Goal: Task Accomplishment & Management: Use online tool/utility

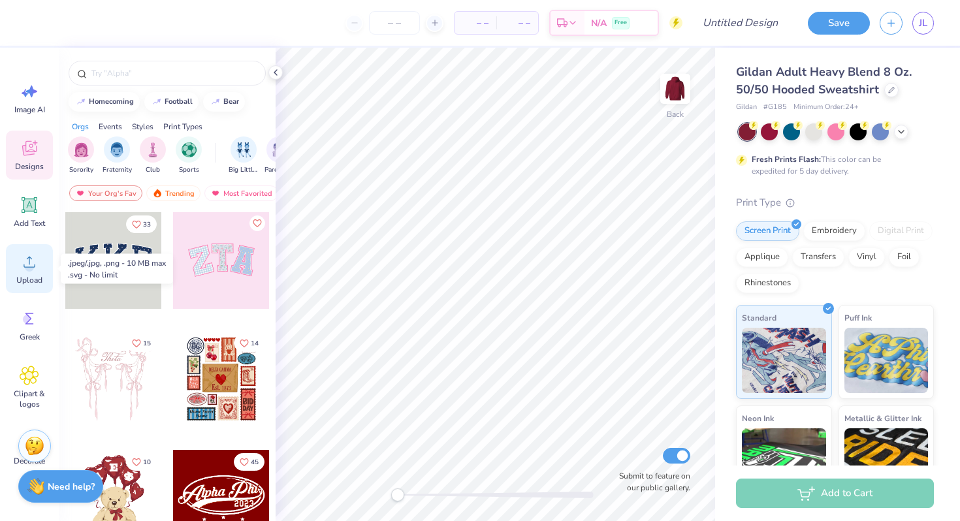
click at [35, 264] on icon at bounding box center [30, 262] width 20 height 20
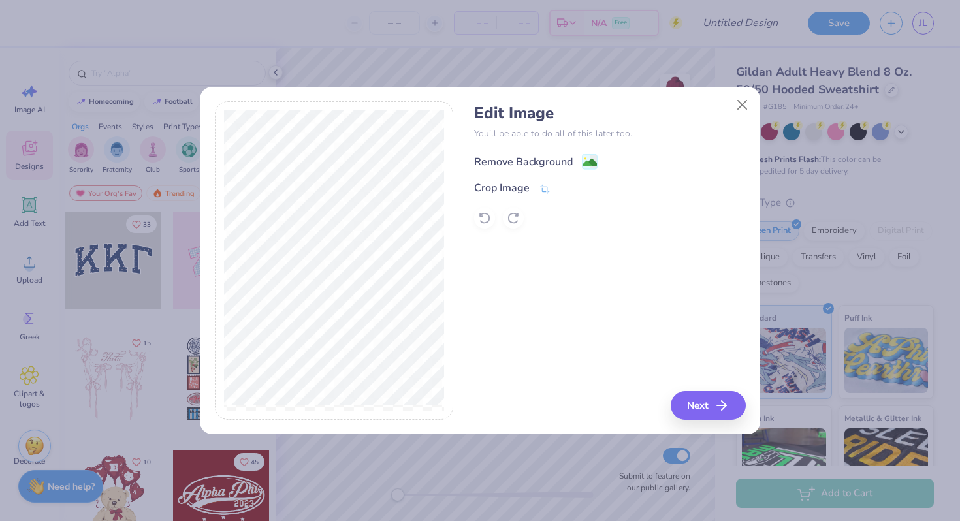
click at [535, 159] on div "Remove Background" at bounding box center [523, 162] width 99 height 16
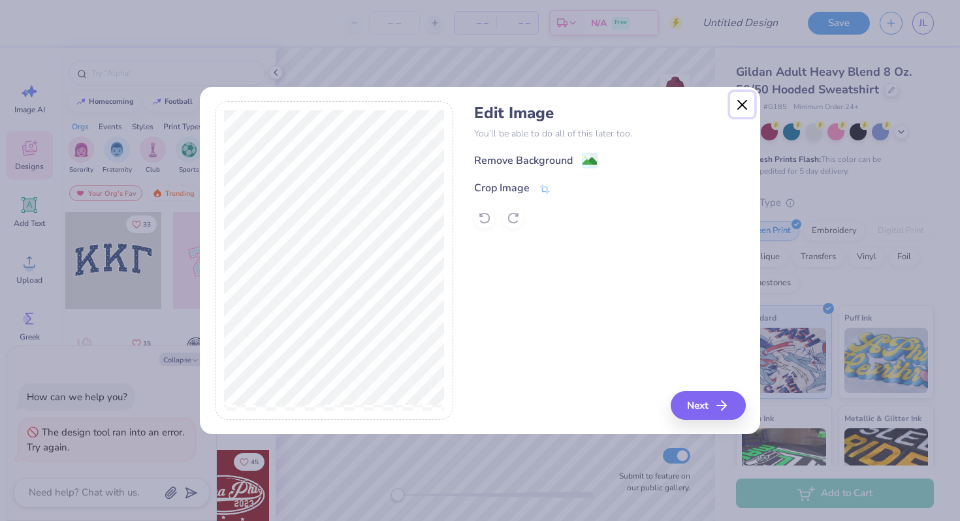
click at [743, 101] on button "Close" at bounding box center [742, 104] width 25 height 25
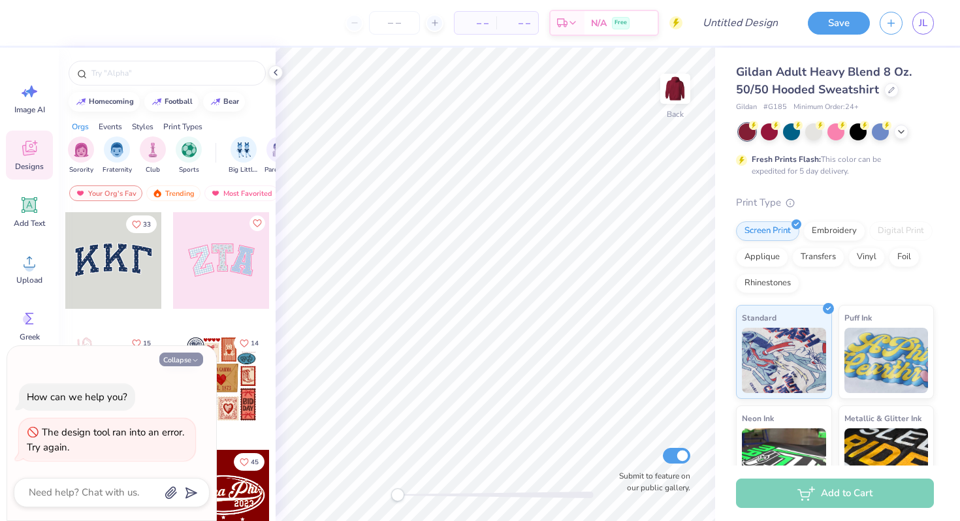
click at [191, 356] on button "Collapse" at bounding box center [181, 360] width 44 height 14
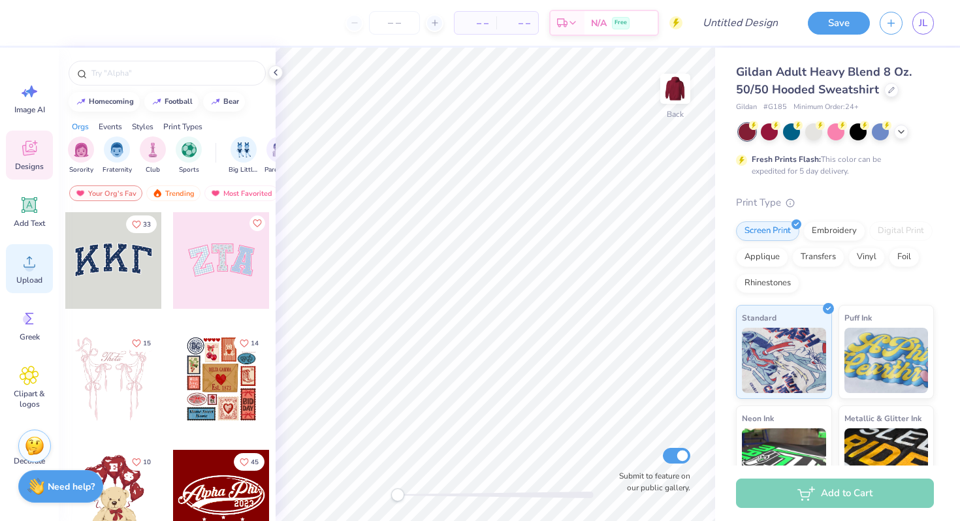
click at [29, 261] on icon at bounding box center [30, 262] width 12 height 11
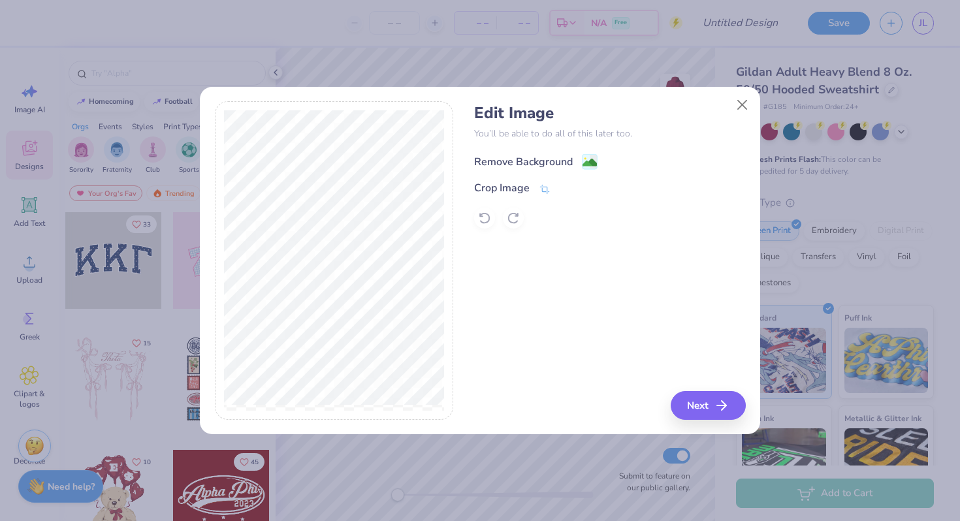
click at [556, 164] on div "Remove Background" at bounding box center [523, 162] width 99 height 16
click at [539, 185] on div "Remove Background Crop Image" at bounding box center [609, 190] width 271 height 76
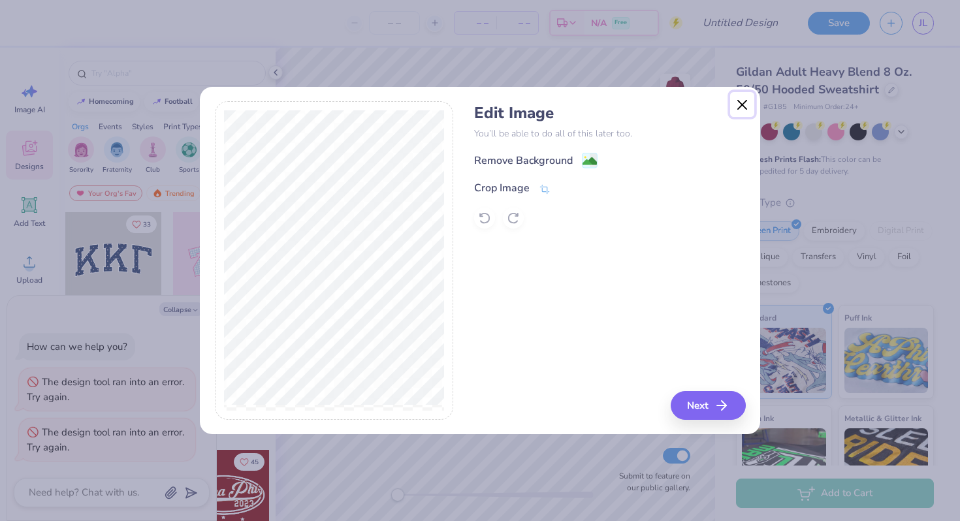
click at [747, 101] on button "Close" at bounding box center [742, 104] width 25 height 25
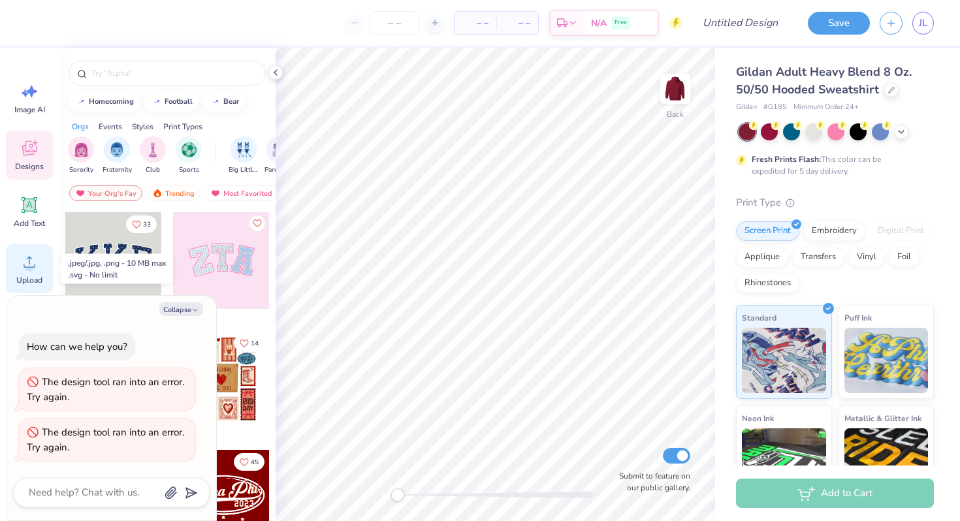
click at [29, 270] on circle at bounding box center [29, 266] width 9 height 9
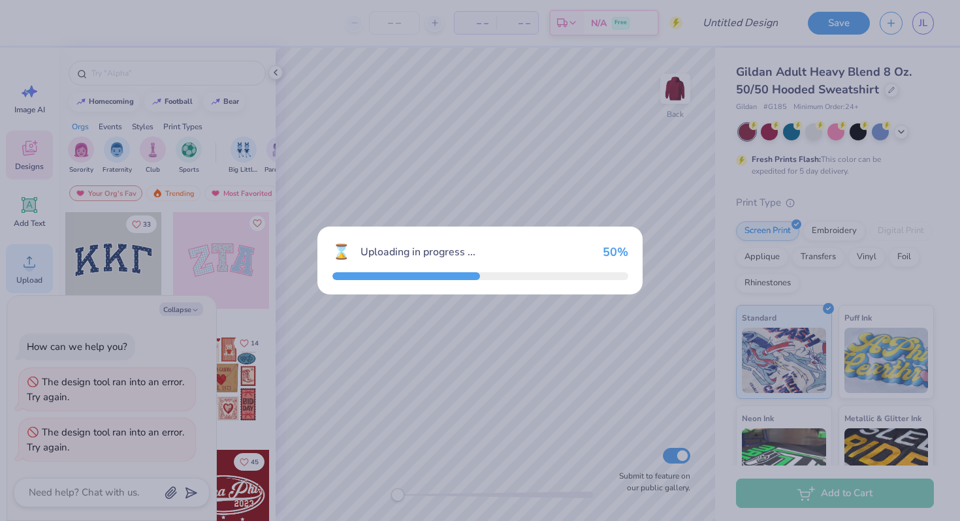
type textarea "x"
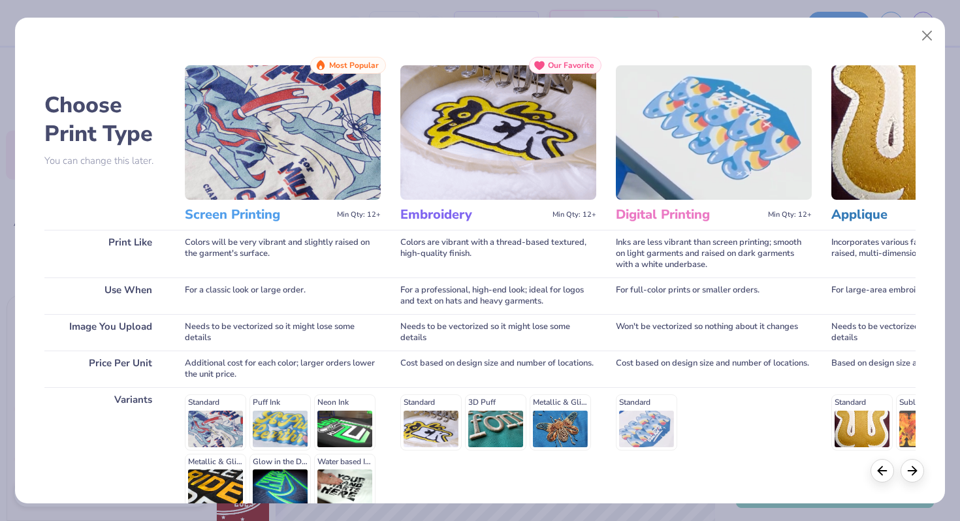
scroll to position [130, 0]
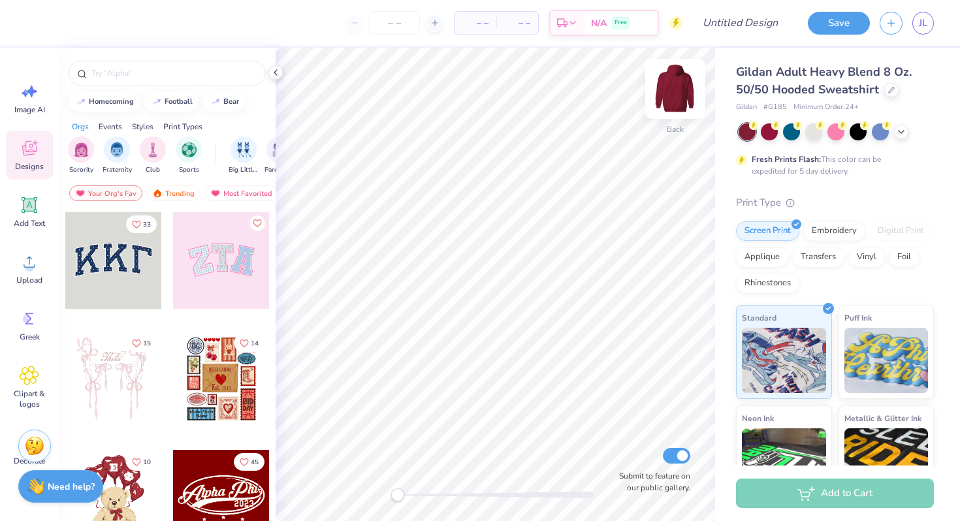
click at [665, 93] on img at bounding box center [675, 89] width 52 height 52
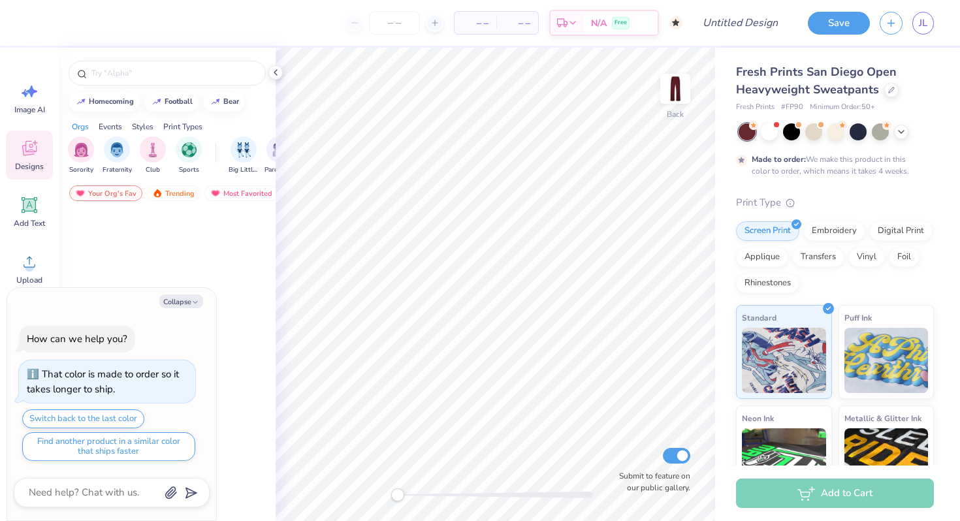
type textarea "x"
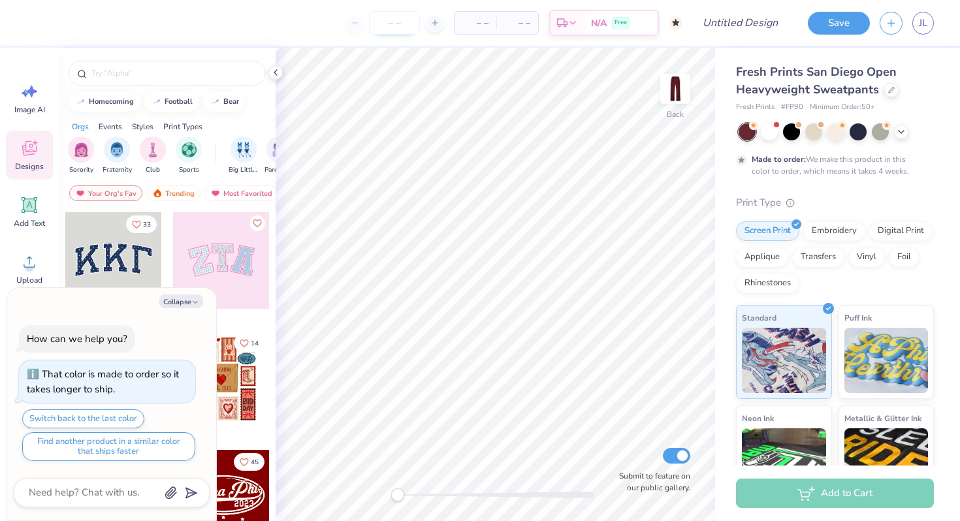
click at [400, 27] on input "number" at bounding box center [394, 23] width 51 height 24
type input "15"
type textarea "x"
type input "15"
type textarea "x"
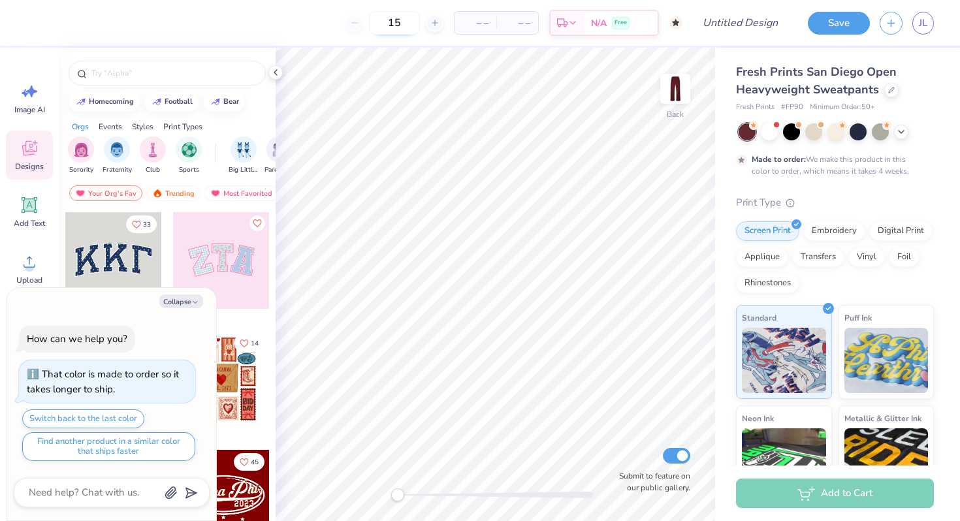
type input "50"
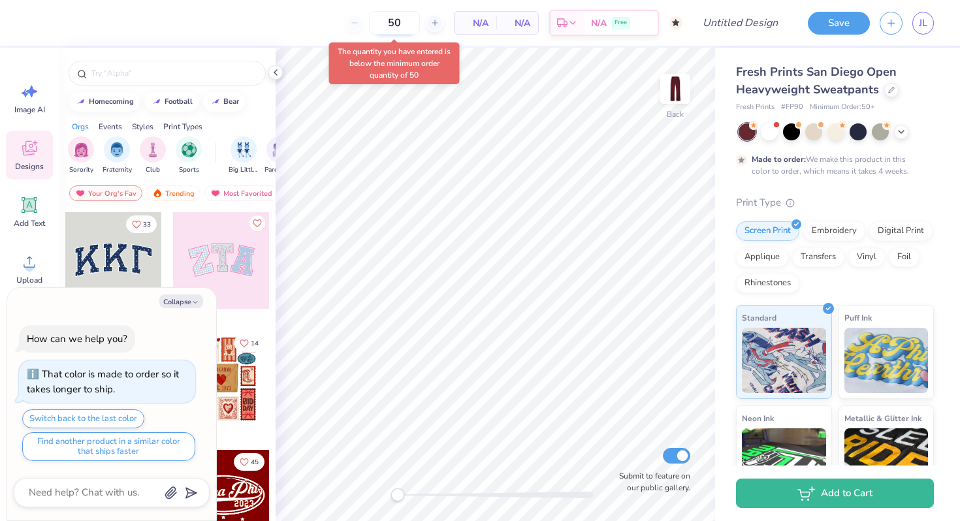
type textarea "x"
